Goal: Use online tool/utility

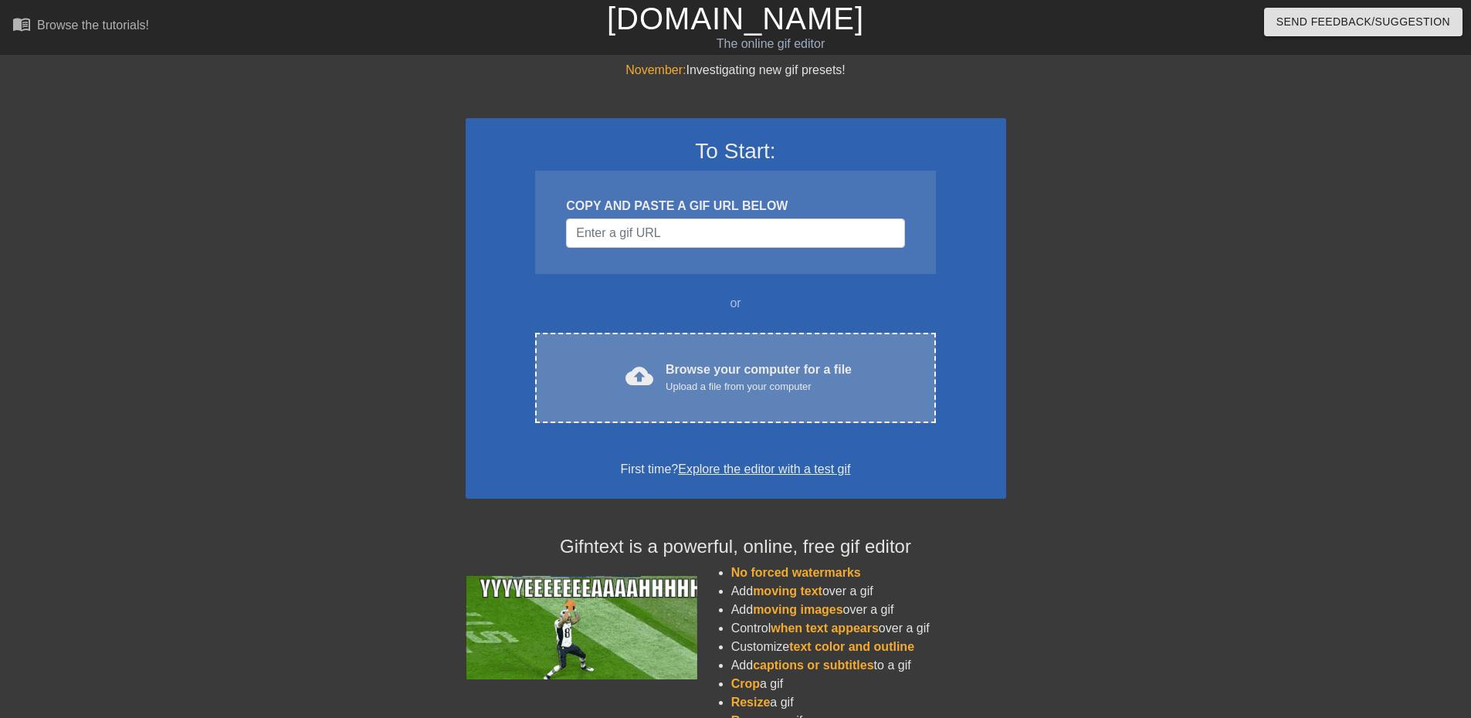
click at [689, 378] on div "Browse your computer for a file Upload a file from your computer" at bounding box center [759, 378] width 186 height 34
